Goal: Task Accomplishment & Management: Use online tool/utility

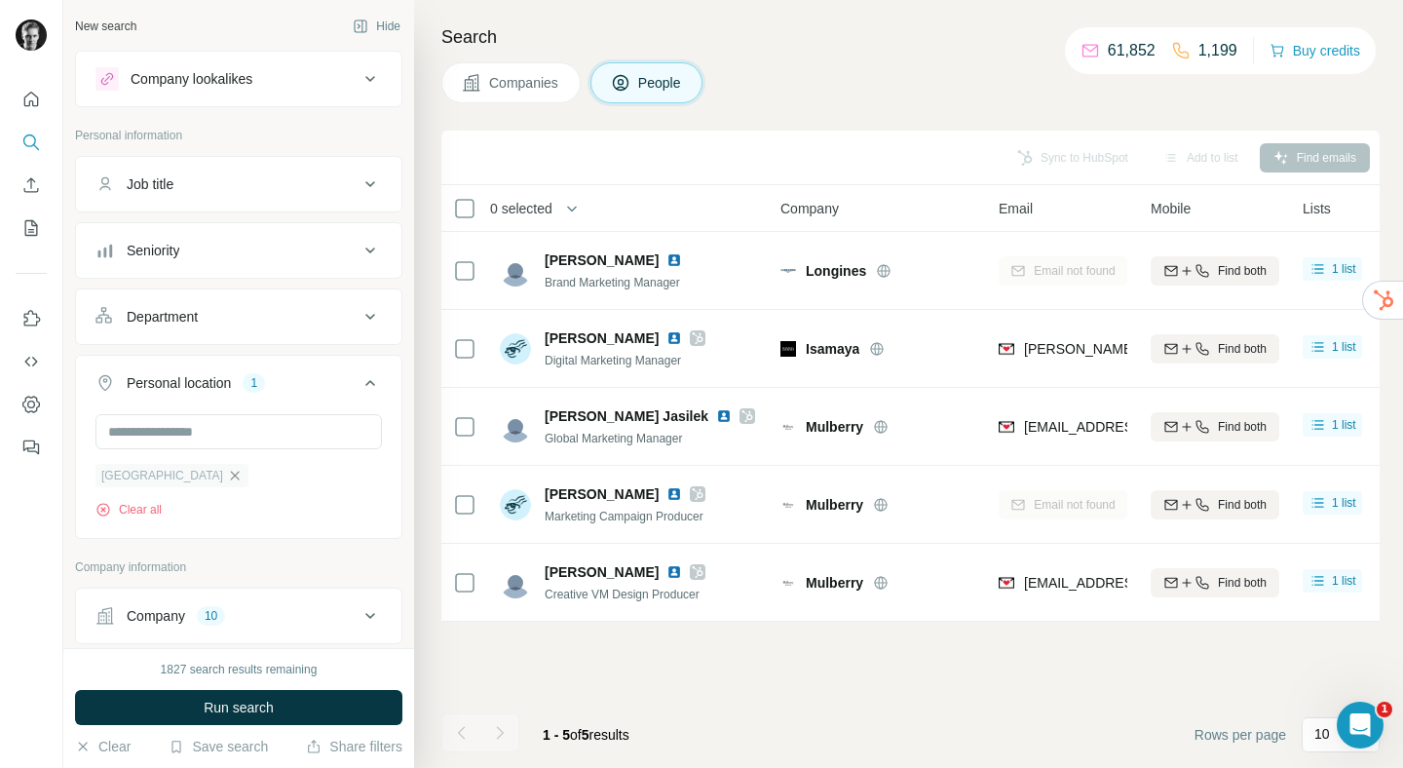
click at [227, 483] on icon "button" at bounding box center [235, 476] width 16 height 16
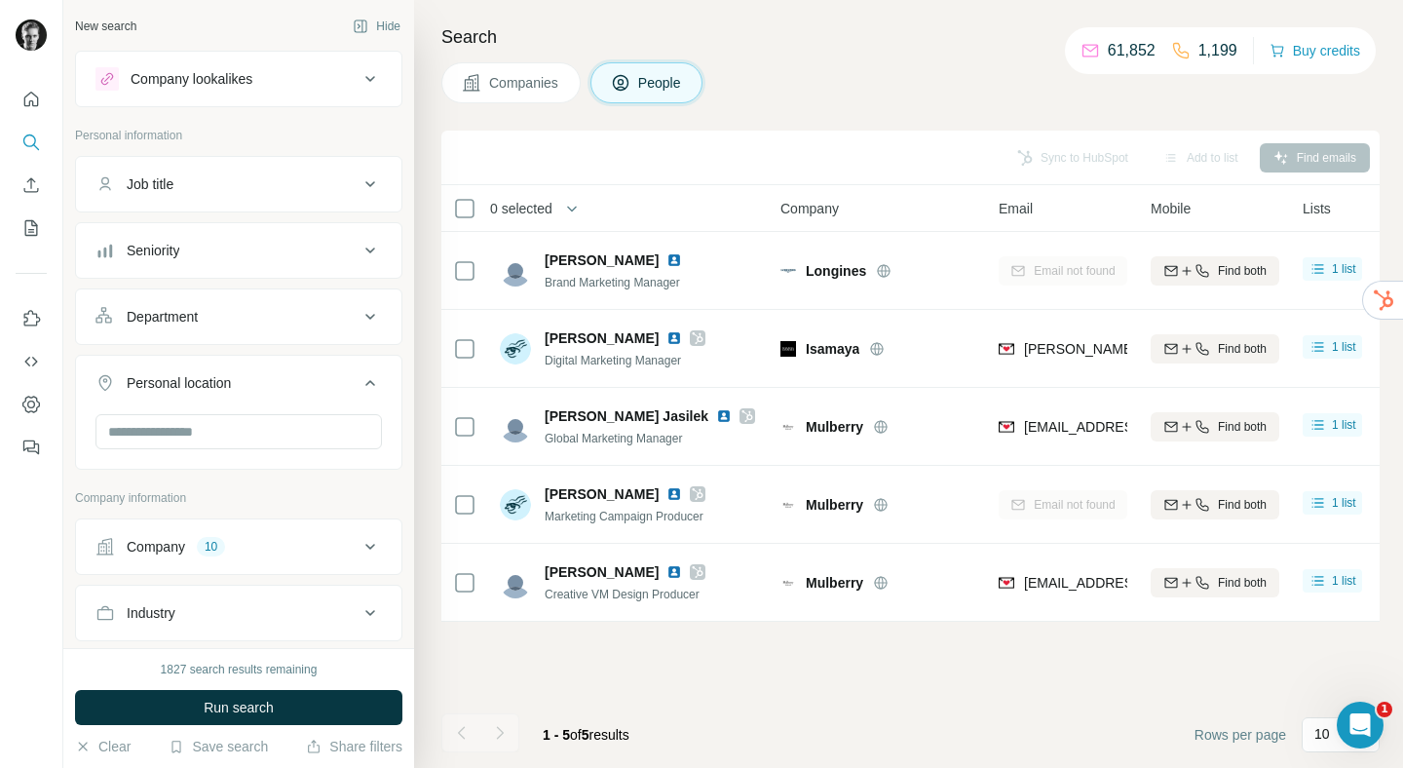
click at [358, 544] on icon at bounding box center [369, 546] width 23 height 23
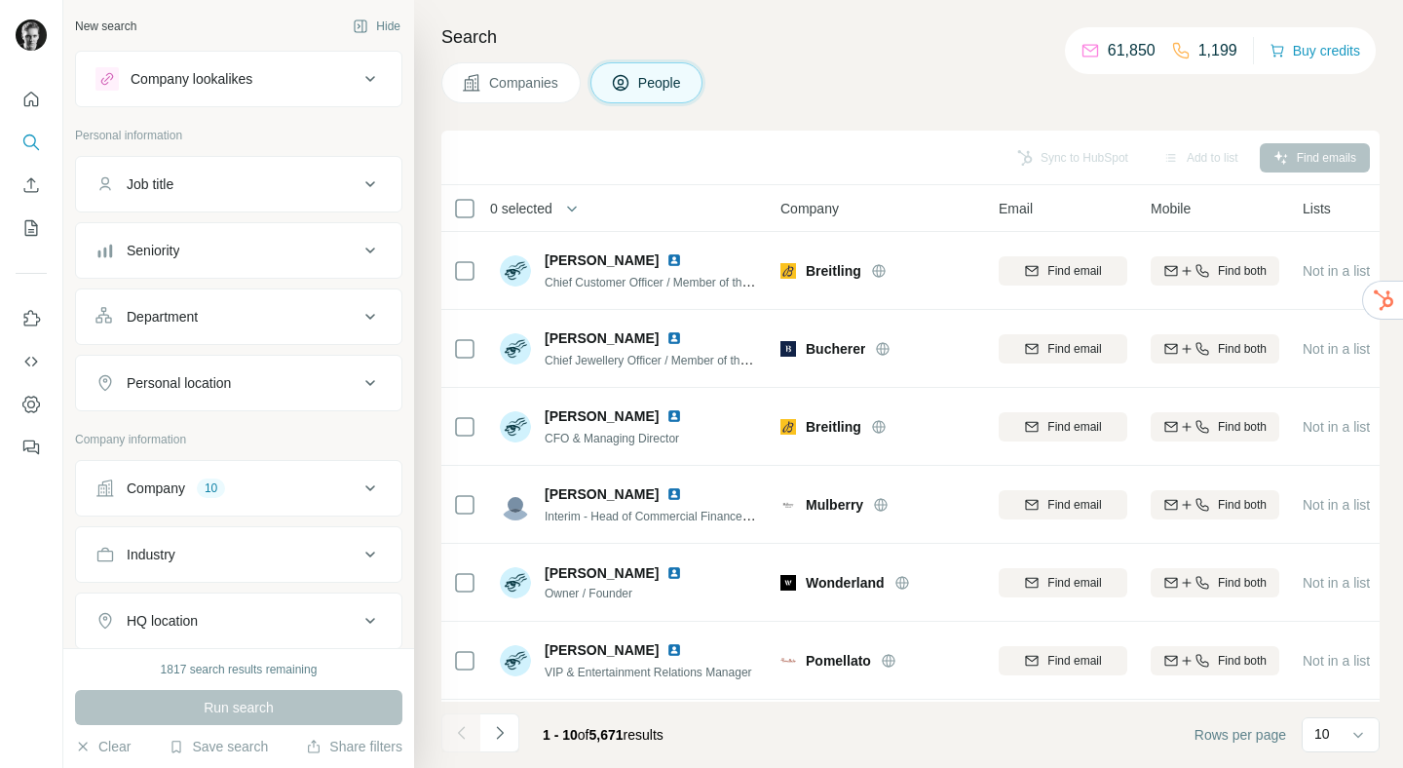
click at [278, 514] on div "Company 10" at bounding box center [238, 488] width 327 height 56
click at [339, 493] on div "Company 10" at bounding box center [226, 487] width 263 height 19
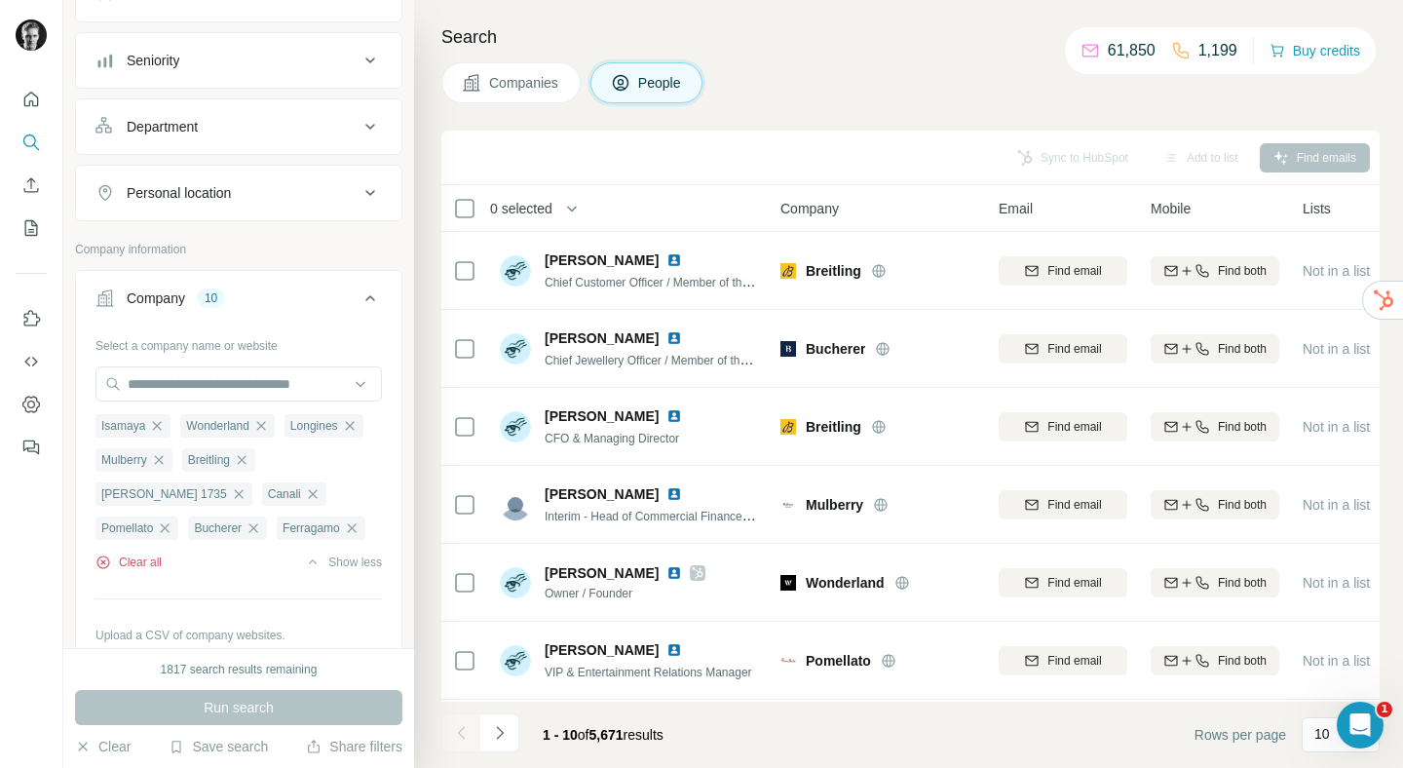
click at [148, 568] on button "Clear all" at bounding box center [128, 562] width 66 height 18
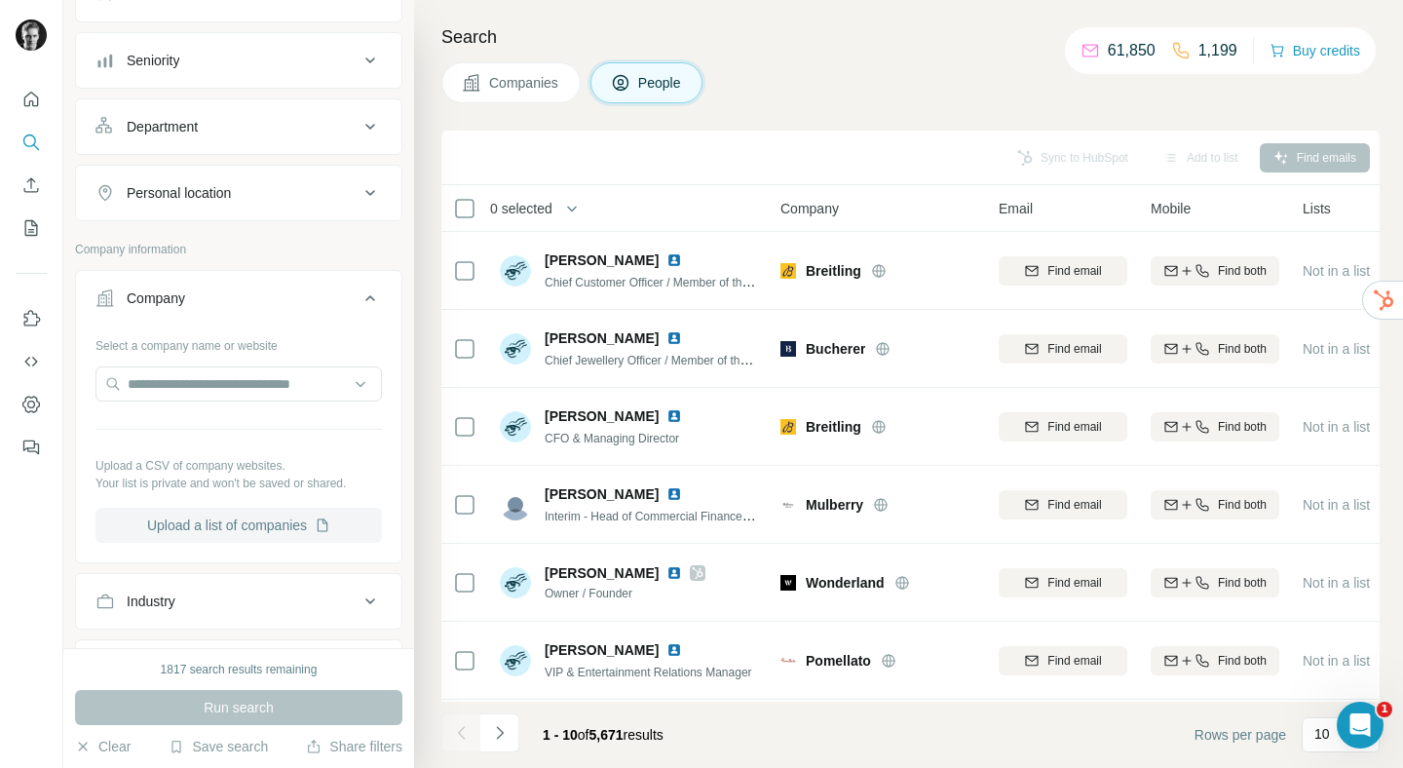
click at [216, 520] on button "Upload a list of companies" at bounding box center [238, 524] width 286 height 35
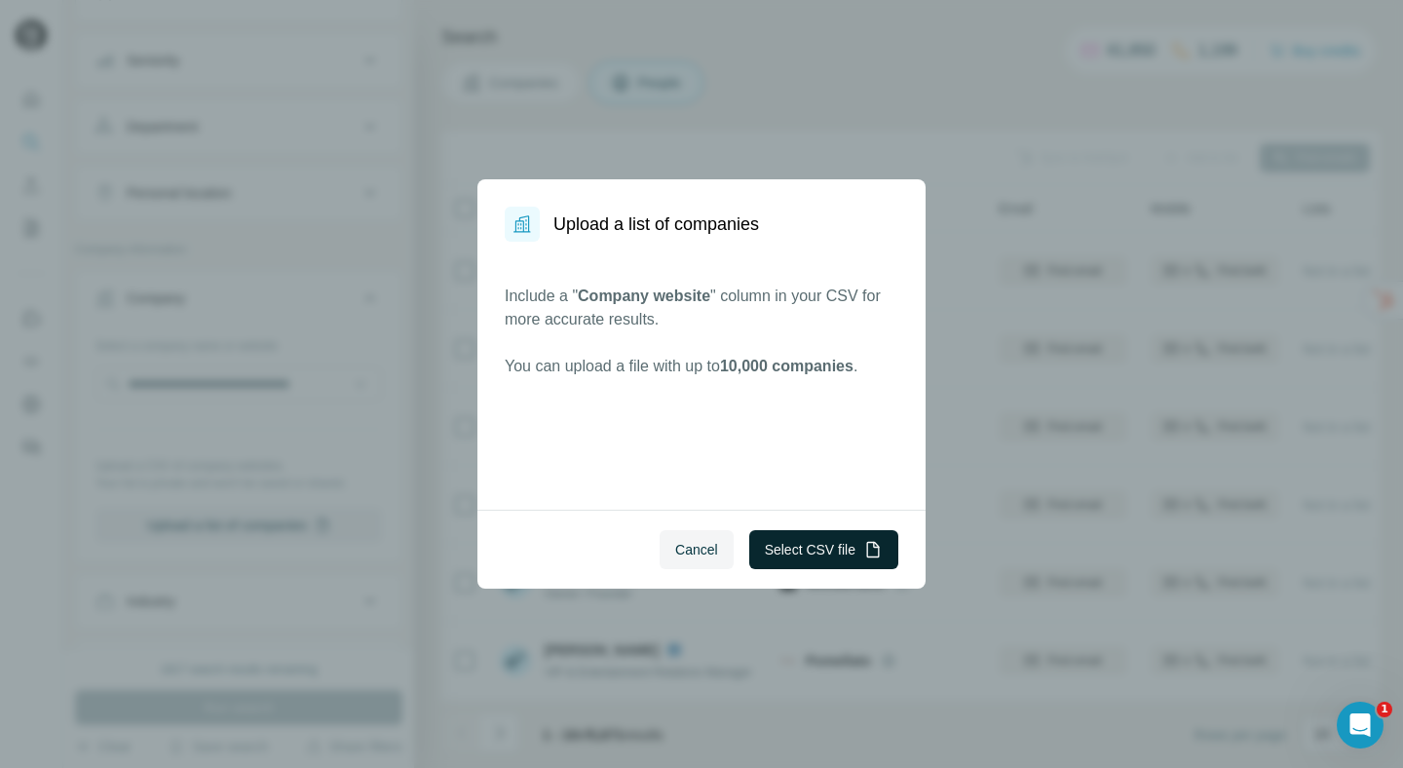
click at [818, 535] on button "Select CSV file" at bounding box center [823, 549] width 149 height 39
click at [785, 566] on button "Select CSV file" at bounding box center [823, 549] width 149 height 39
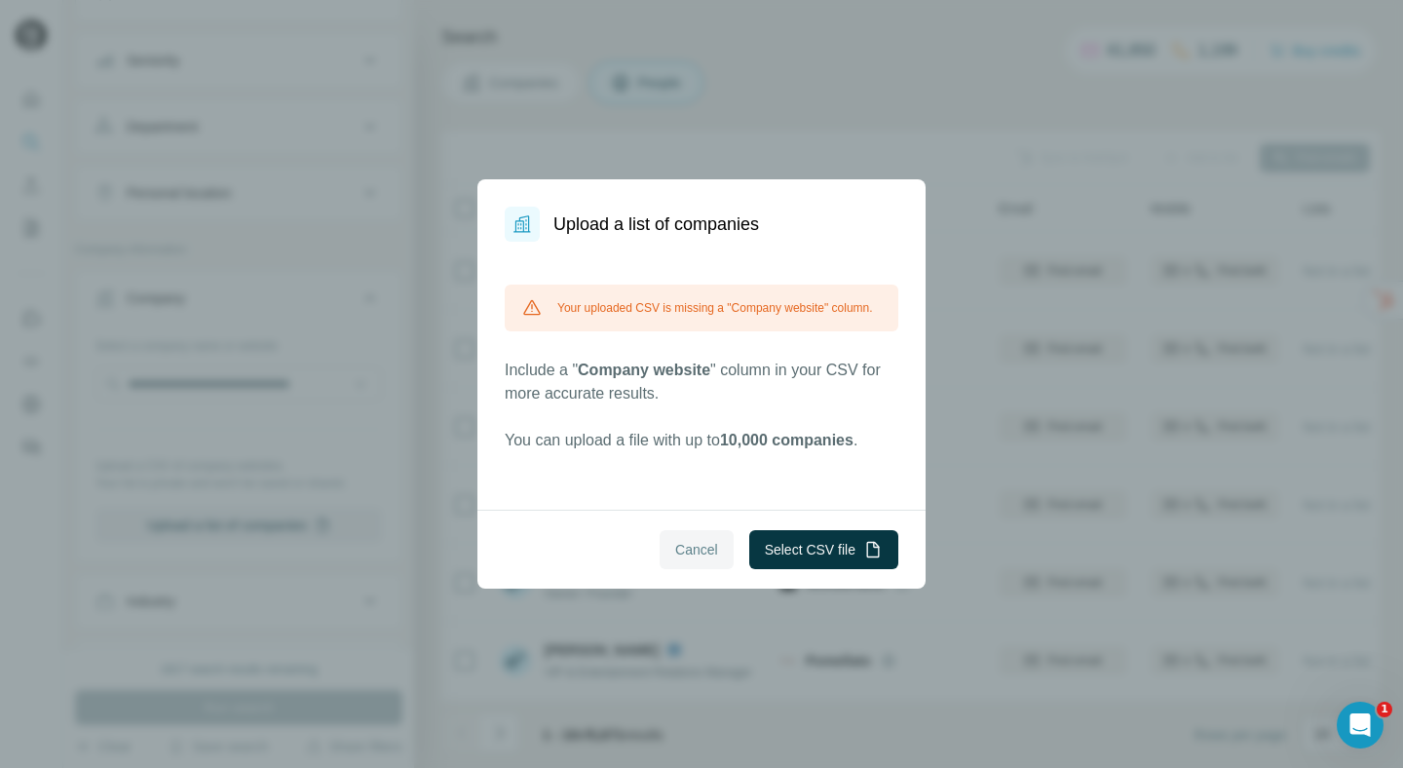
click at [696, 546] on span "Cancel" at bounding box center [696, 549] width 43 height 19
